Goal: Navigation & Orientation: Go to known website

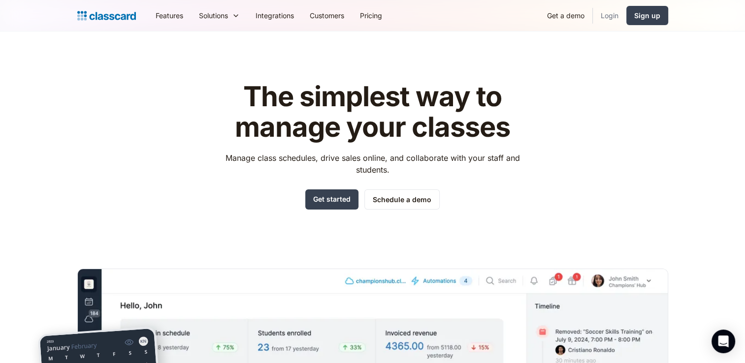
click at [605, 14] on link "Login" at bounding box center [609, 15] width 33 height 22
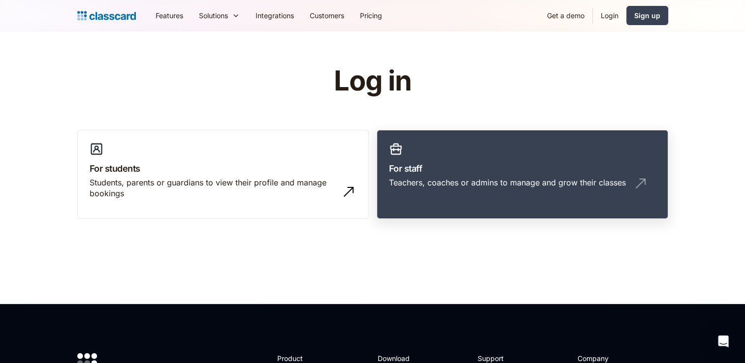
click at [503, 195] on div "Teachers, coaches or admins to manage and grow their classes" at bounding box center [522, 186] width 267 height 19
